Goal: Transaction & Acquisition: Purchase product/service

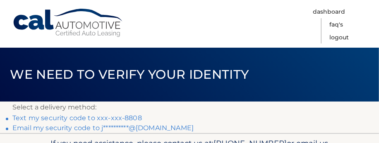
scroll to position [53, 0]
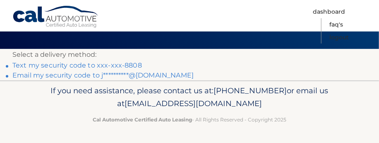
click at [134, 63] on link "Text my security code to xxx-xxx-8808" at bounding box center [77, 65] width 130 height 8
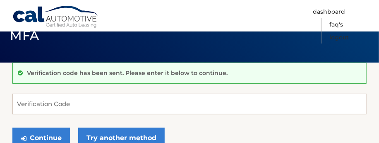
scroll to position [38, 0]
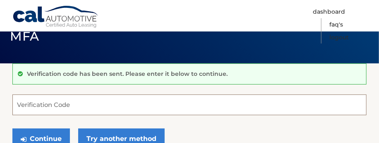
click at [83, 106] on input "Verification Code" at bounding box center [189, 104] width 354 height 21
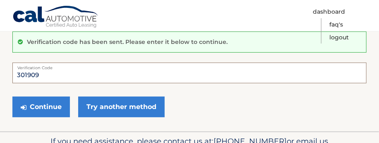
scroll to position [79, 0]
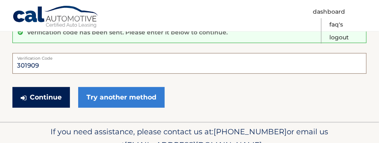
type input "301909"
click at [53, 91] on button "Continue" at bounding box center [41, 97] width 58 height 21
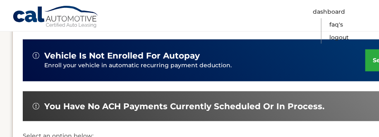
scroll to position [248, 0]
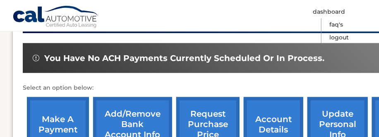
click at [52, 108] on link "make a payment" at bounding box center [58, 124] width 62 height 54
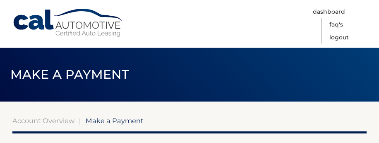
select select "NjQ4YWEzYzItNDg5MC00N2UwLWIzZGQtMTY2Yzc5YmJkZTc3"
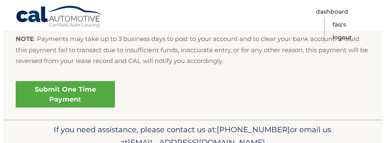
scroll to position [414, 0]
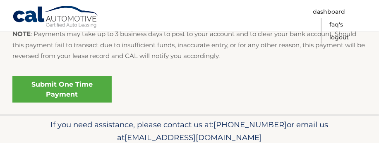
click at [97, 90] on link "Submit One Time Payment" at bounding box center [61, 89] width 99 height 26
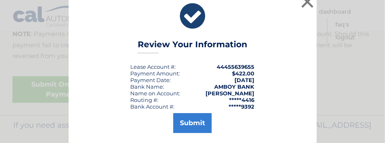
scroll to position [9, 0]
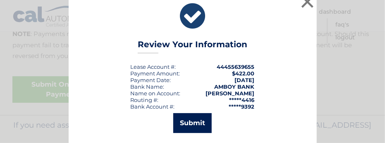
click at [198, 117] on button "Submit" at bounding box center [192, 123] width 38 height 20
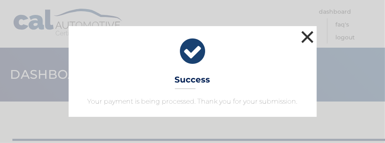
click at [312, 35] on button "×" at bounding box center [308, 37] width 17 height 17
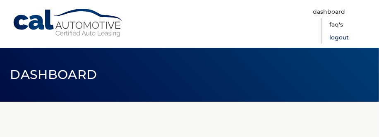
click at [341, 36] on link "Logout" at bounding box center [338, 37] width 19 height 13
